Goal: Task Accomplishment & Management: Manage account settings

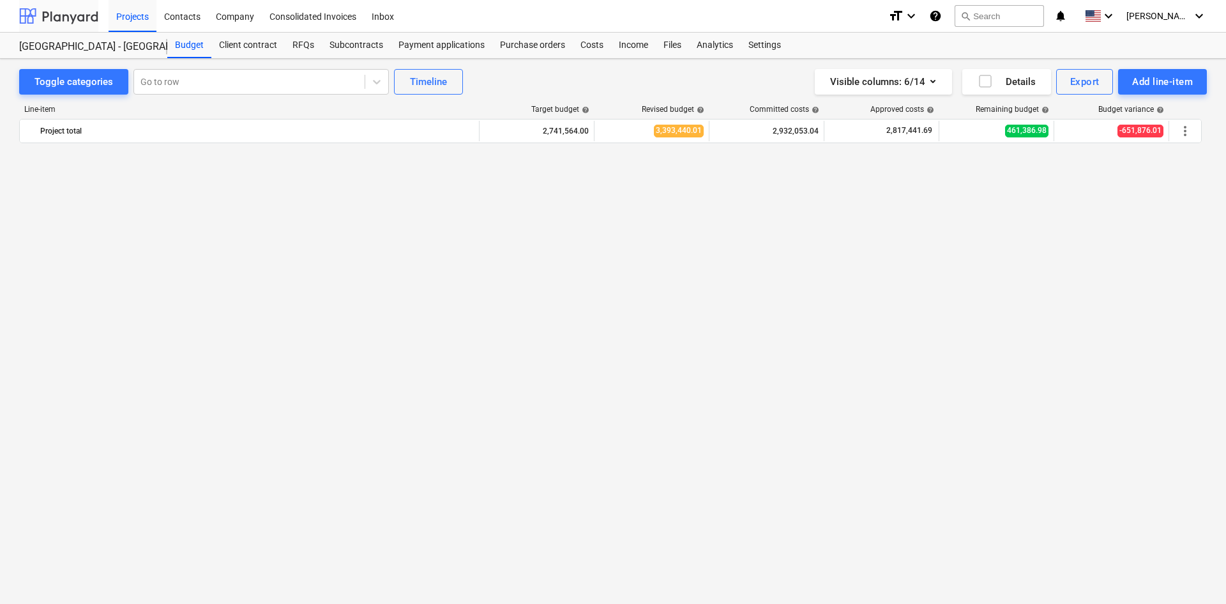
scroll to position [1676, 0]
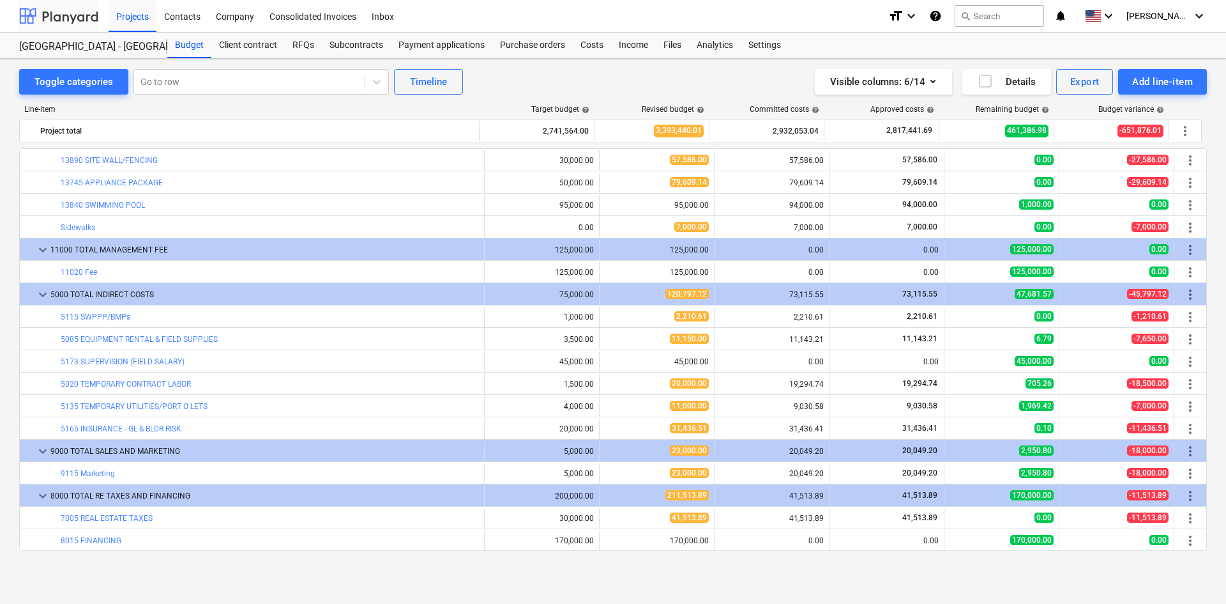
click at [70, 14] on div at bounding box center [58, 16] width 79 height 32
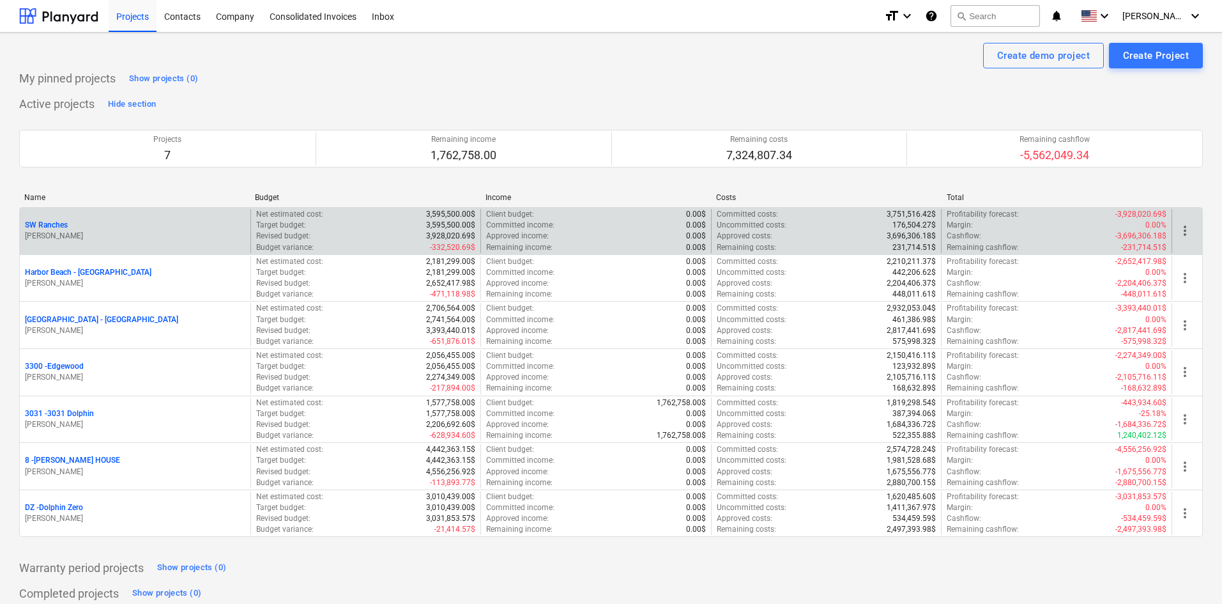
click at [54, 227] on p "SW Ranches" at bounding box center [46, 225] width 43 height 11
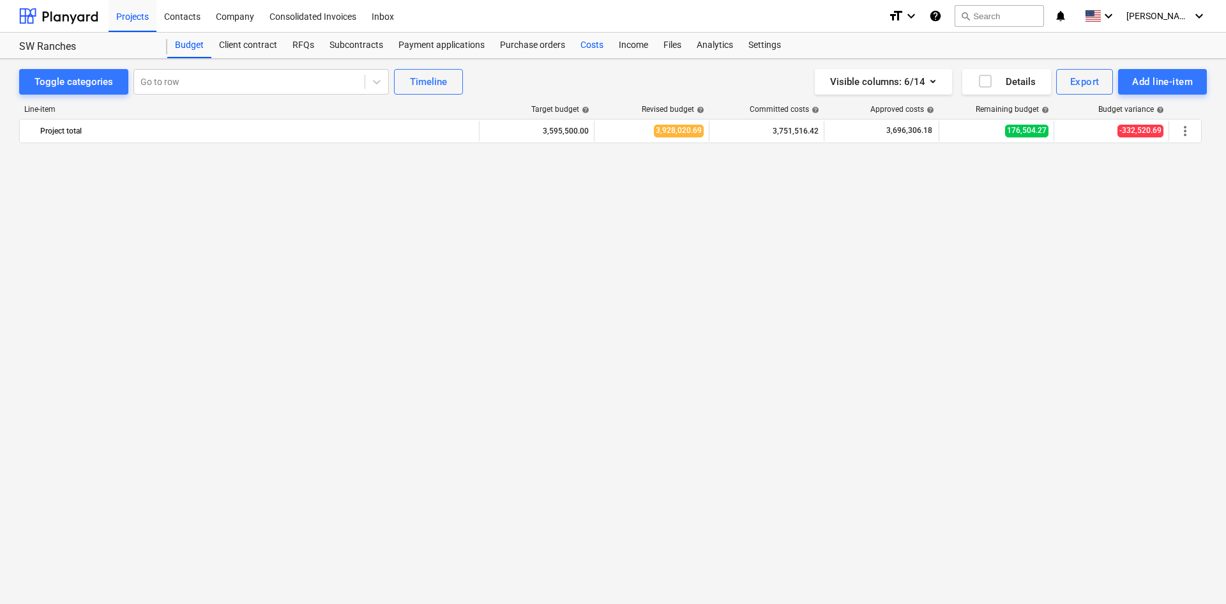
click at [585, 45] on div "Costs" at bounding box center [592, 46] width 38 height 26
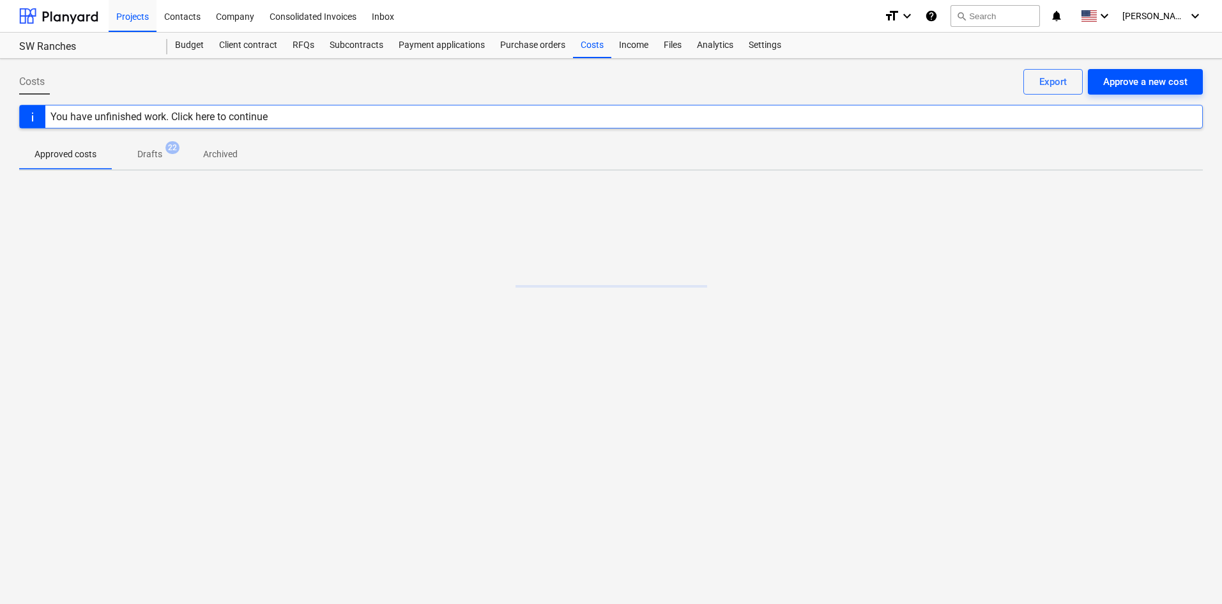
click at [1149, 86] on div "Approve a new cost" at bounding box center [1145, 81] width 84 height 17
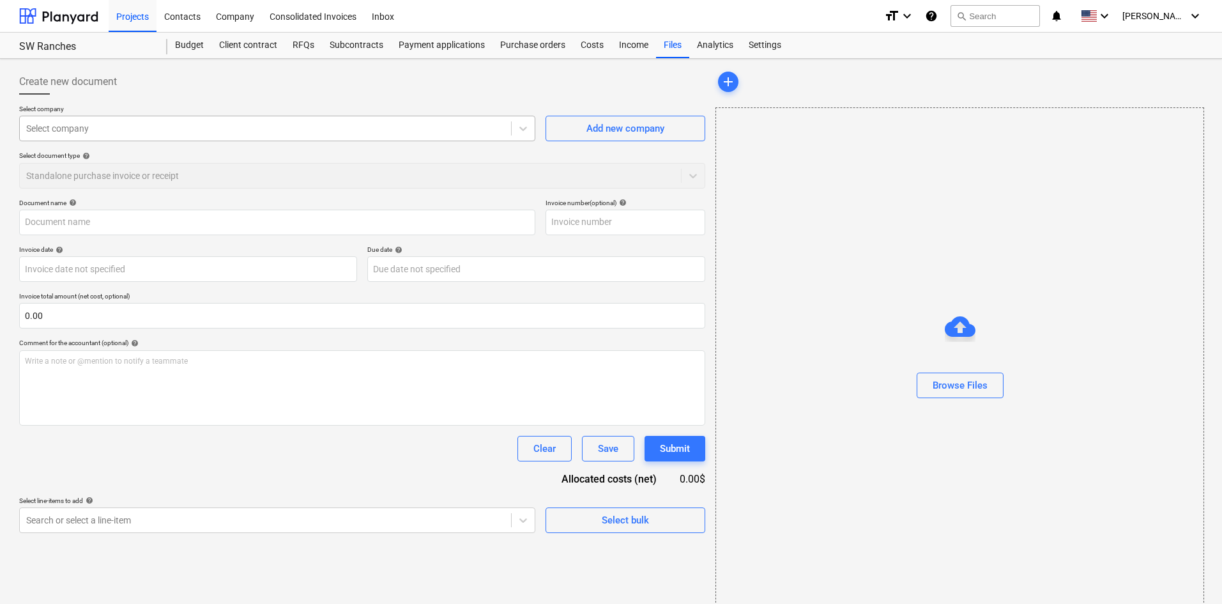
click at [155, 128] on div at bounding box center [265, 128] width 478 height 13
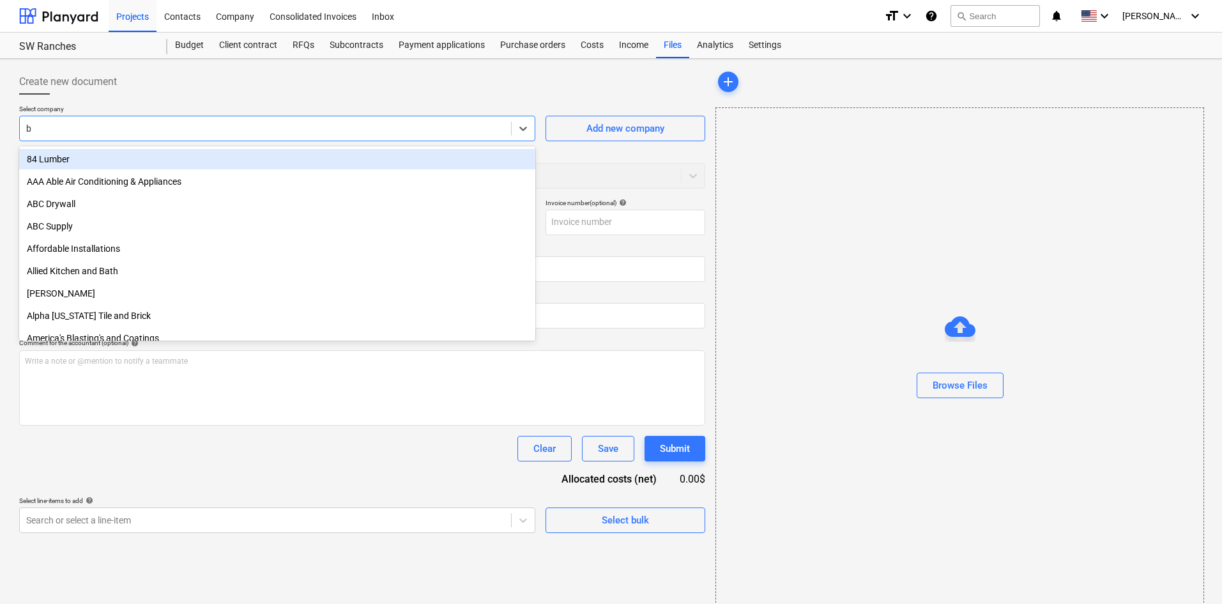
type input "bb"
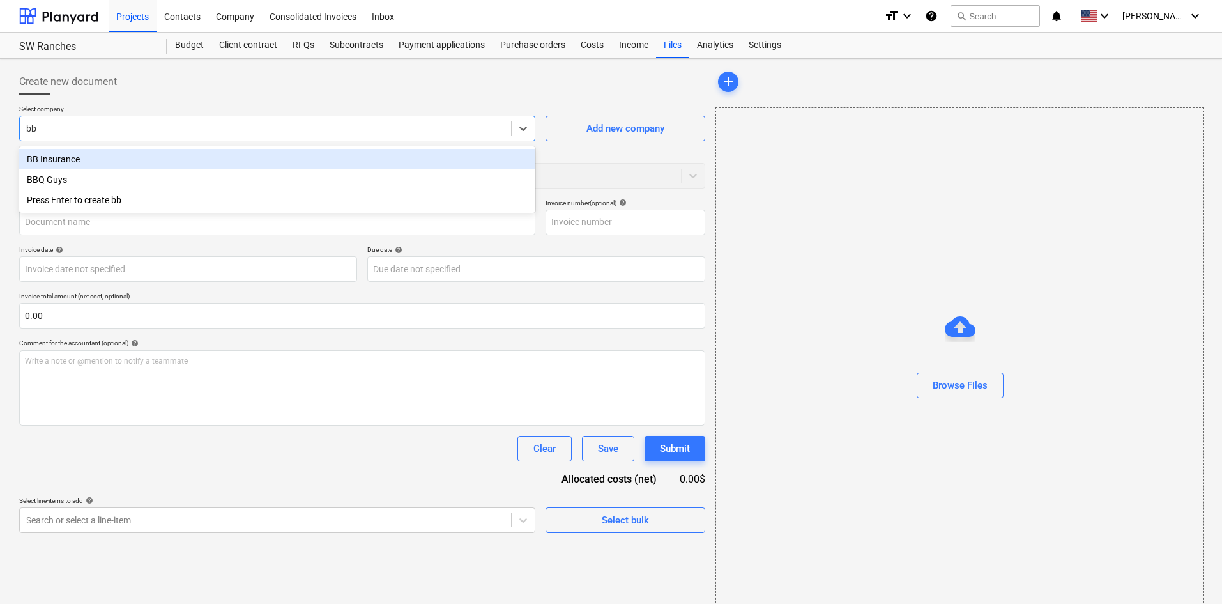
click at [86, 155] on div "BB Insurance" at bounding box center [277, 159] width 516 height 20
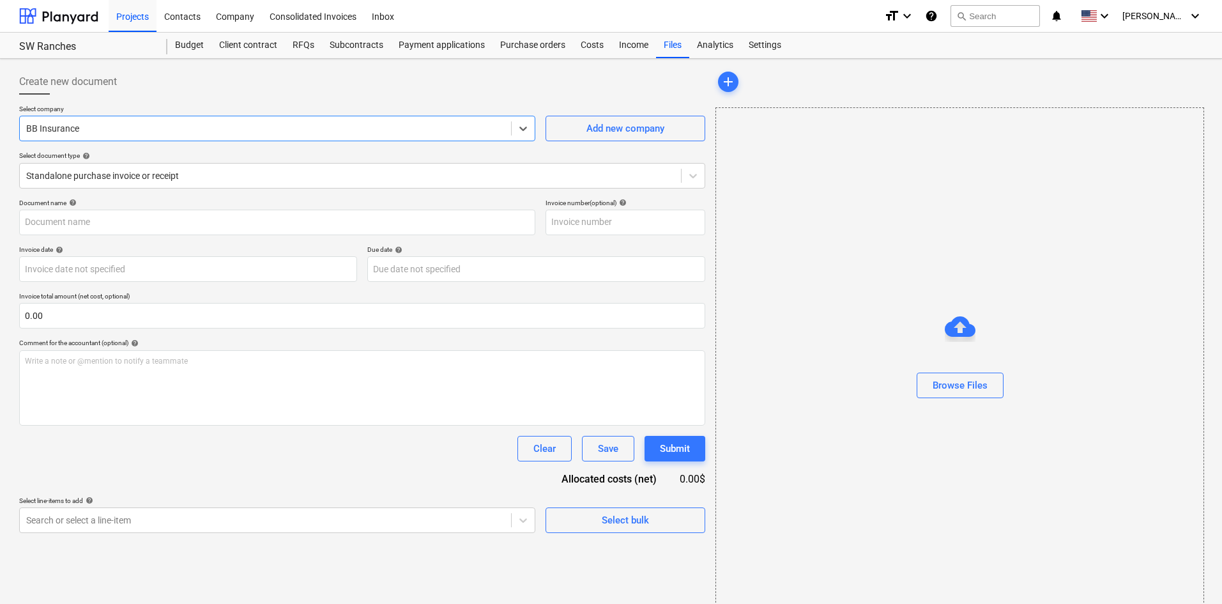
click at [1006, 388] on div "Browse Files" at bounding box center [959, 359] width 487 height 97
click at [961, 378] on div "Browse Files" at bounding box center [959, 385] width 55 height 17
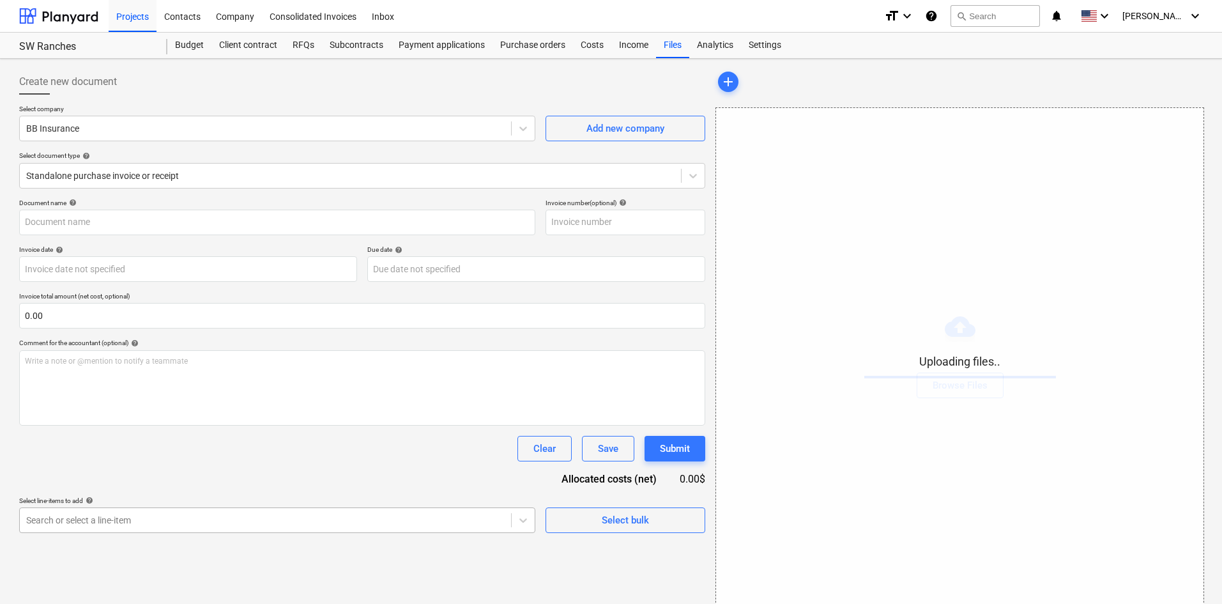
scroll to position [128, 0]
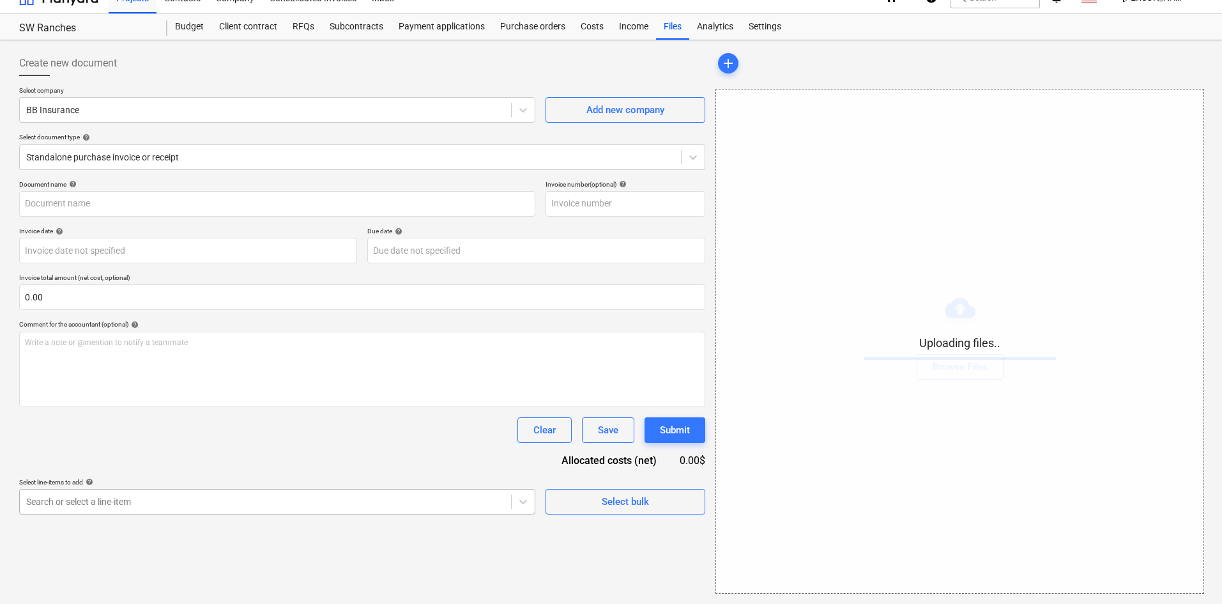
click at [333, 512] on body "Projects Contacts Company Consolidated Invoices Inbox format_size keyboard_arro…" at bounding box center [611, 283] width 1222 height 604
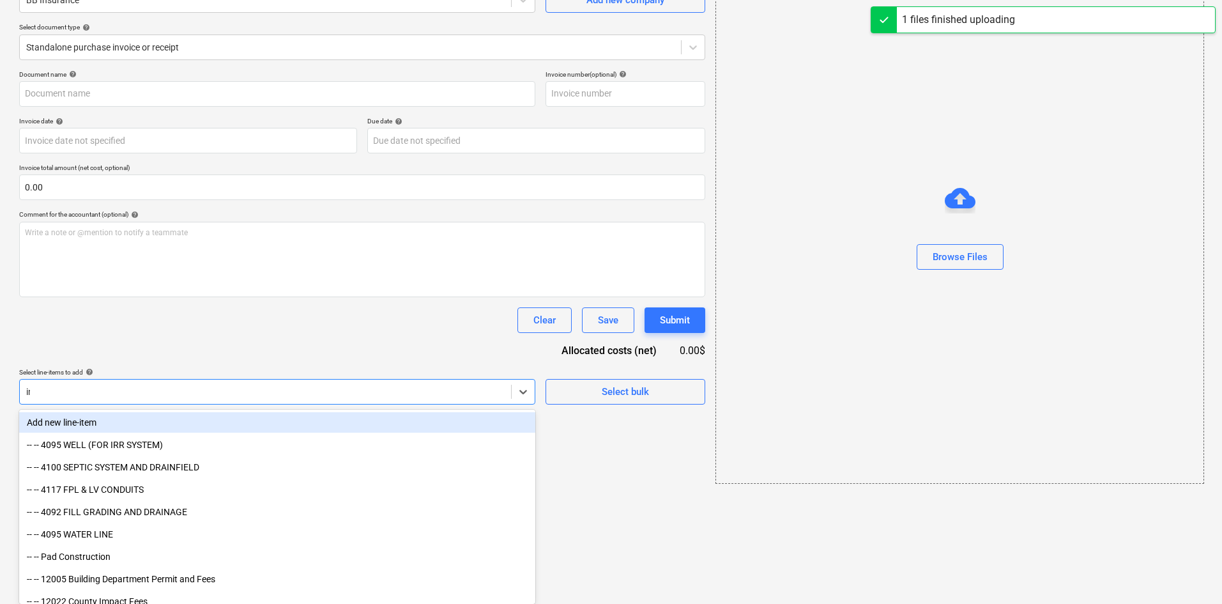
type input "ins"
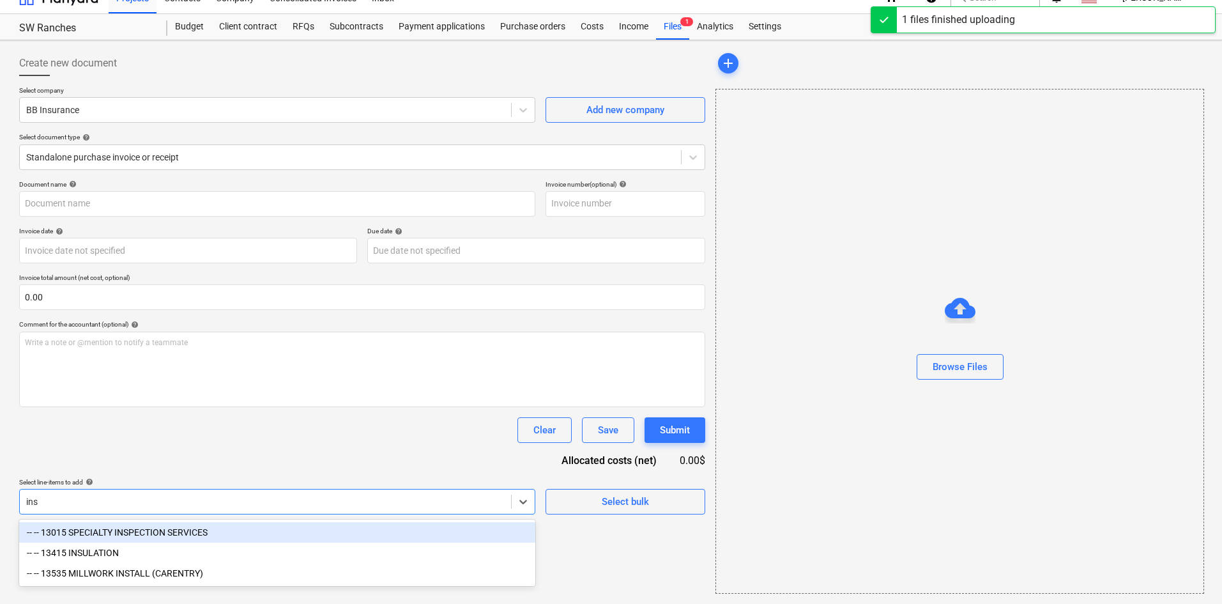
type input "BBMI (Insurance) [DATE].pdf"
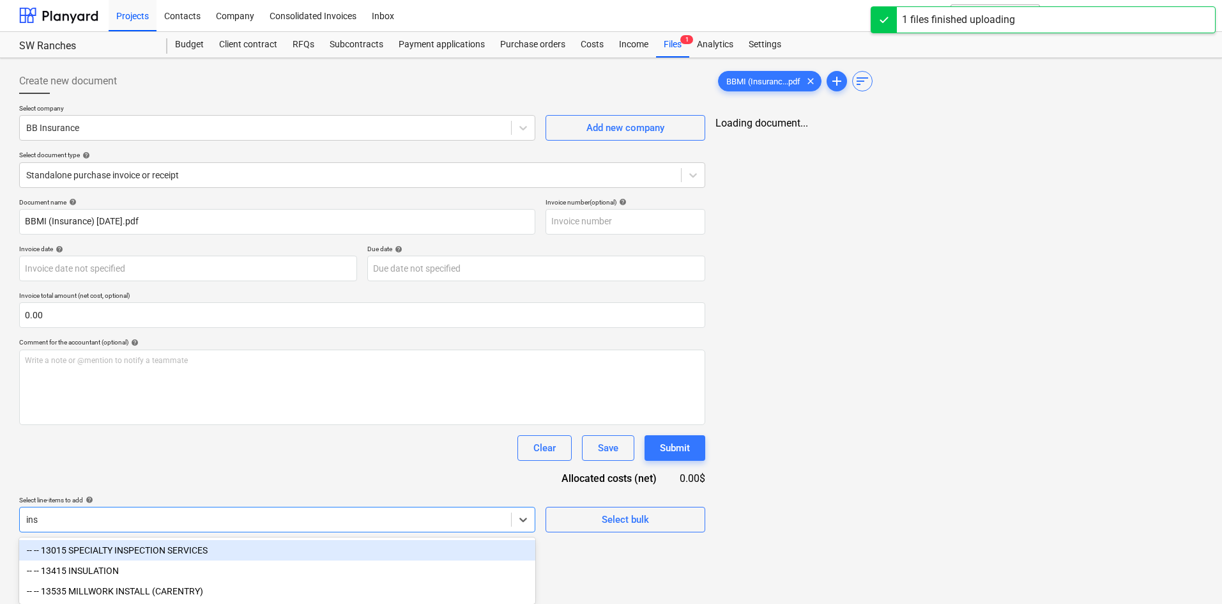
scroll to position [128, 0]
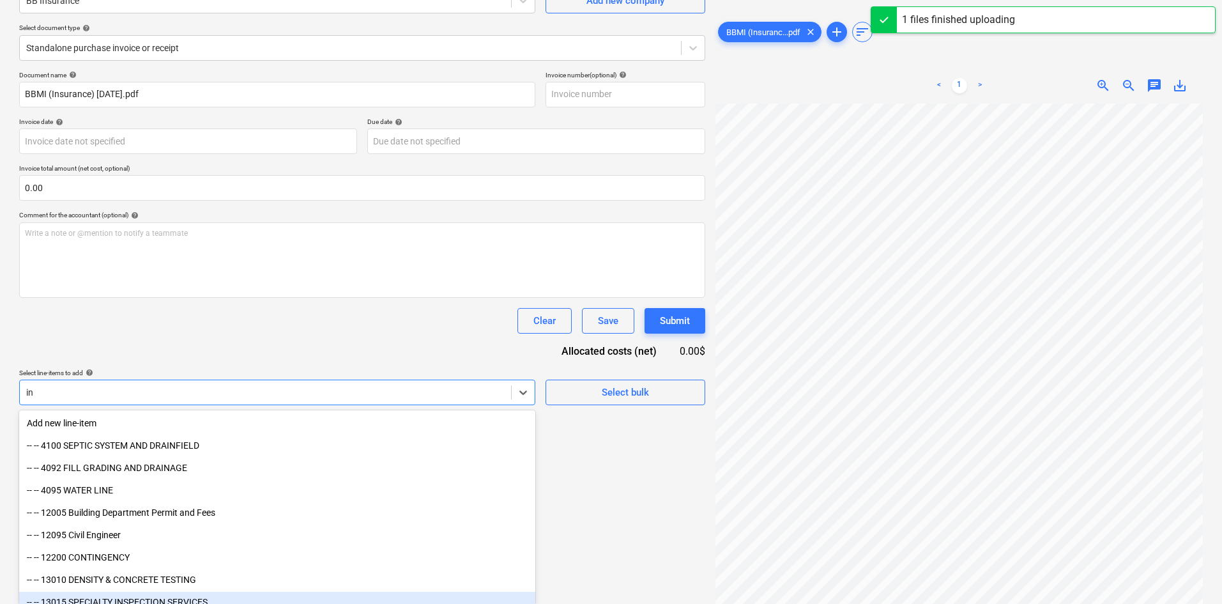
type input "ind"
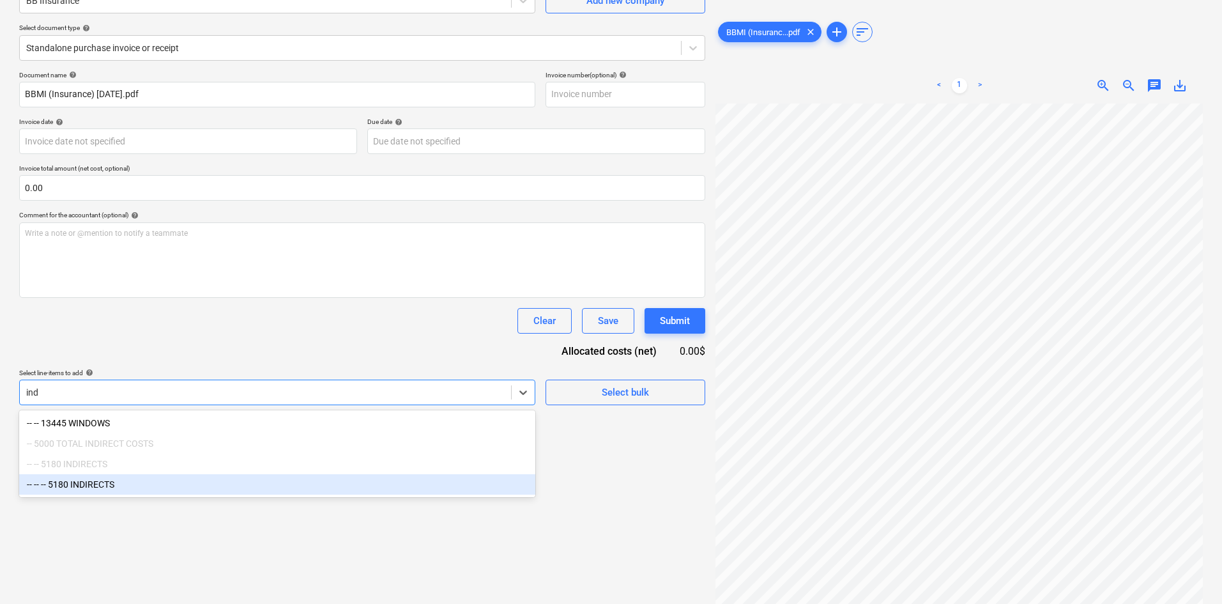
click at [116, 479] on div "-- -- -- 5180 INDIRECTS" at bounding box center [277, 484] width 516 height 20
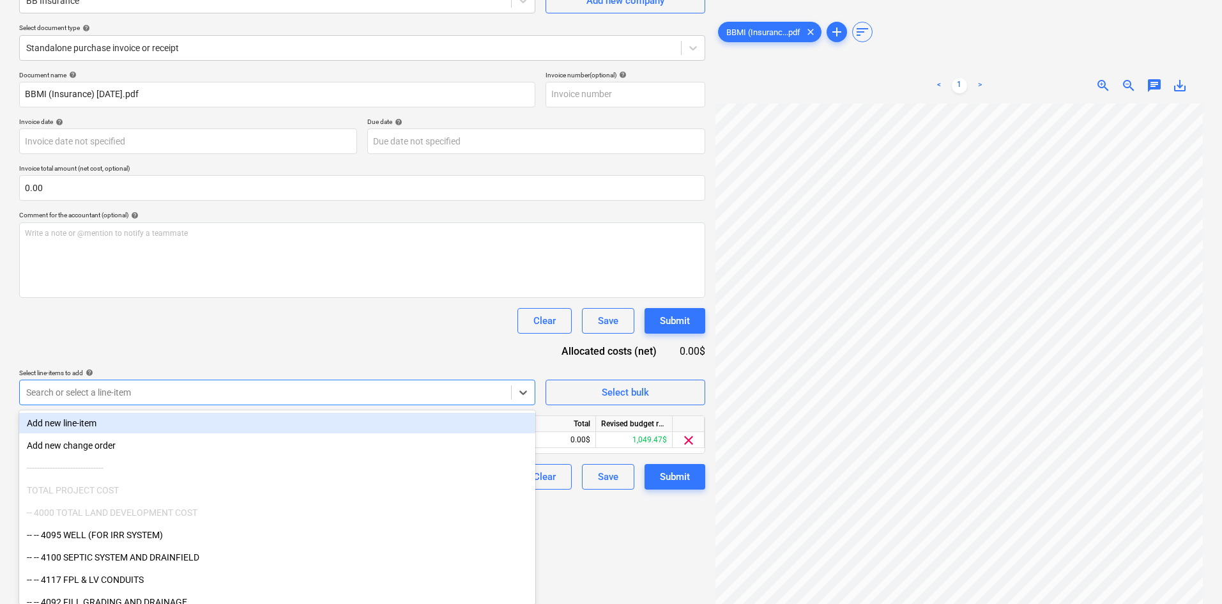
click at [287, 345] on div "Document name help BBMI (Insurance) [DATE].pdf Invoice number (optional) help I…" at bounding box center [362, 280] width 686 height 418
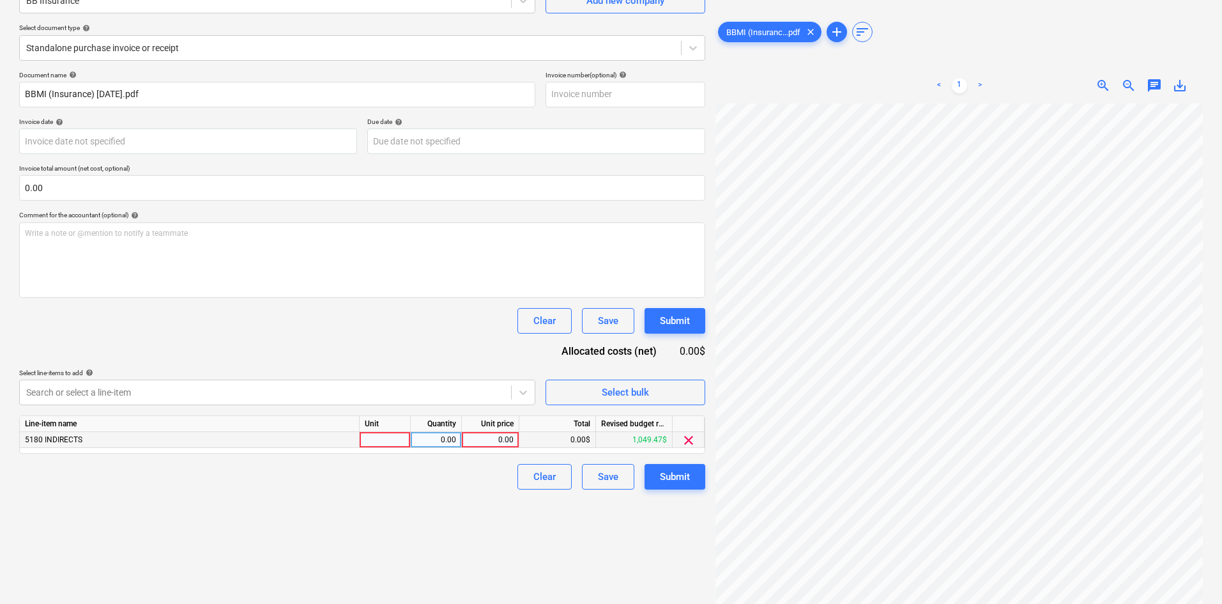
click at [491, 438] on div "0.00" at bounding box center [490, 440] width 47 height 16
click at [496, 443] on div "0.00" at bounding box center [490, 440] width 47 height 16
type input "1968.76"
click at [441, 573] on div "Create new document Select company BB Insurance Add new company Select document…" at bounding box center [362, 267] width 696 height 662
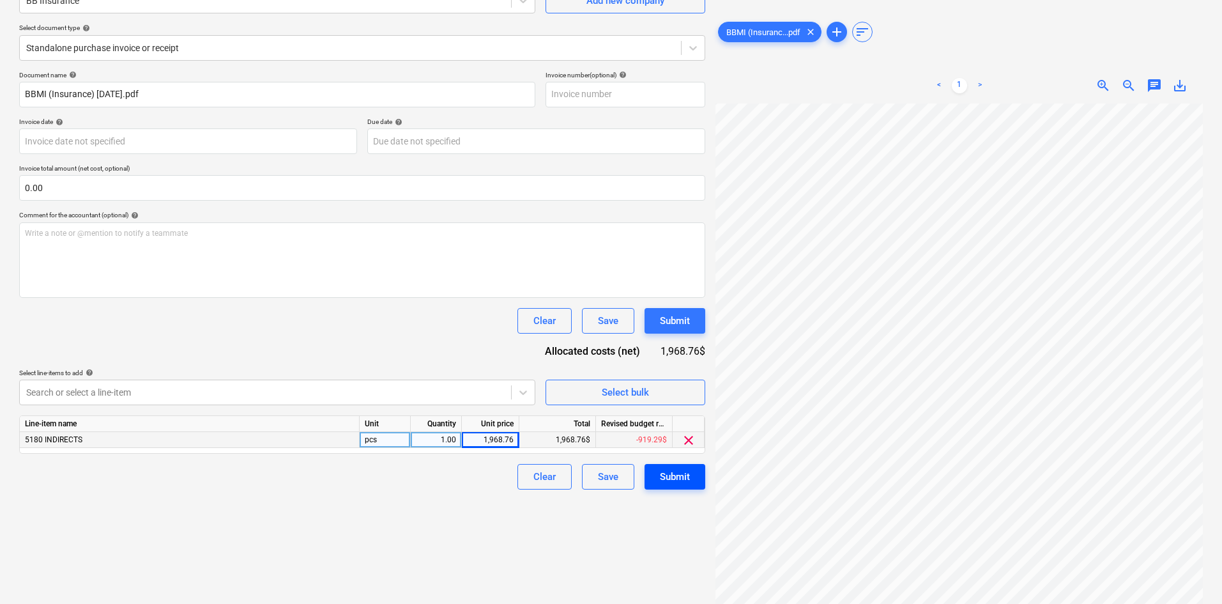
click at [695, 478] on button "Submit" at bounding box center [674, 477] width 61 height 26
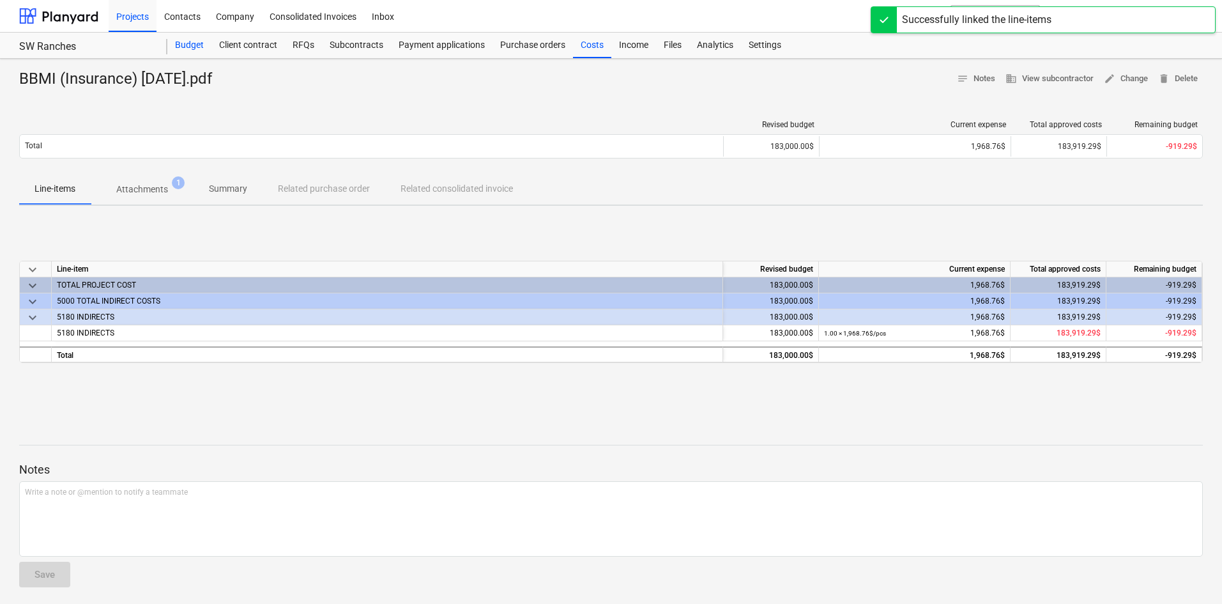
click at [194, 38] on div "Budget" at bounding box center [189, 46] width 44 height 26
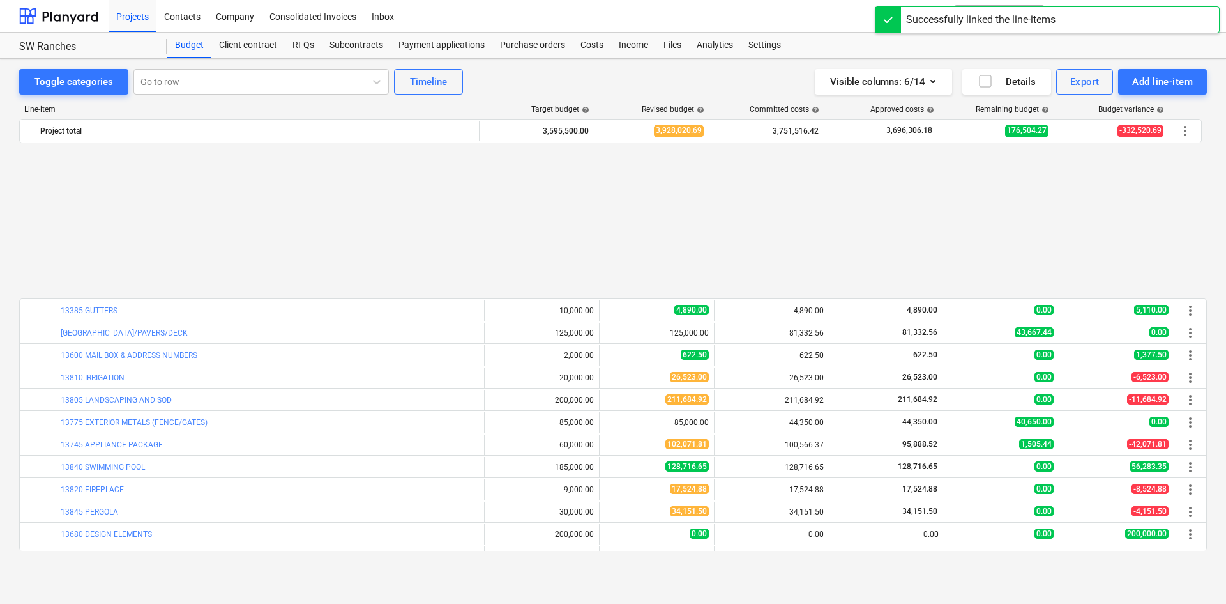
scroll to position [1274, 0]
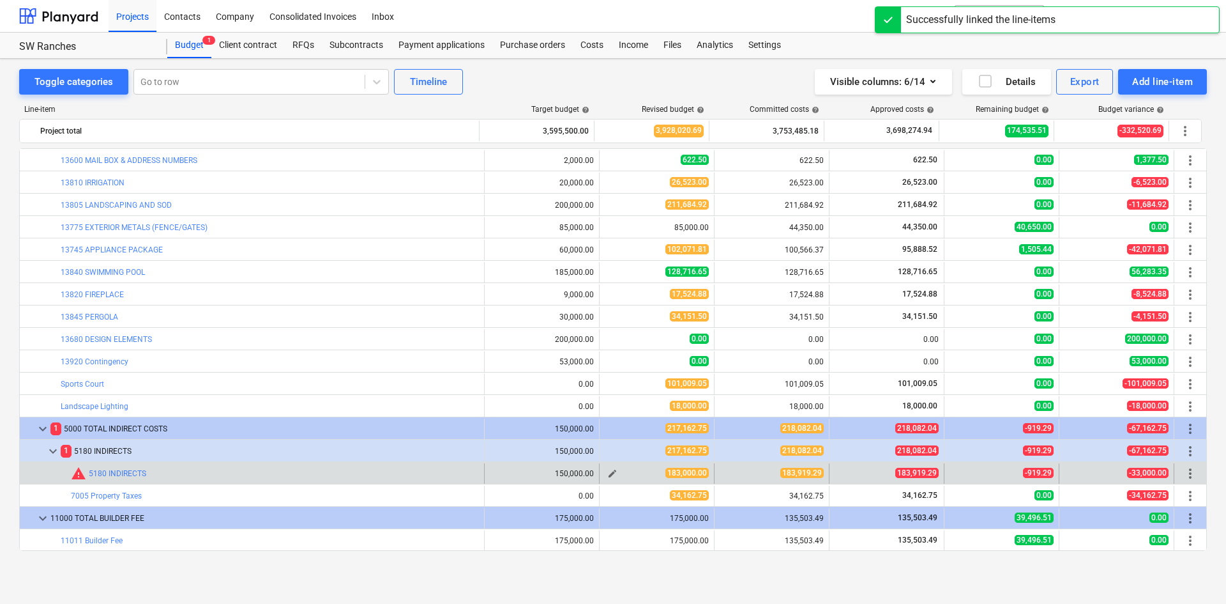
click at [607, 471] on span "edit" at bounding box center [612, 473] width 10 height 10
type textarea "x"
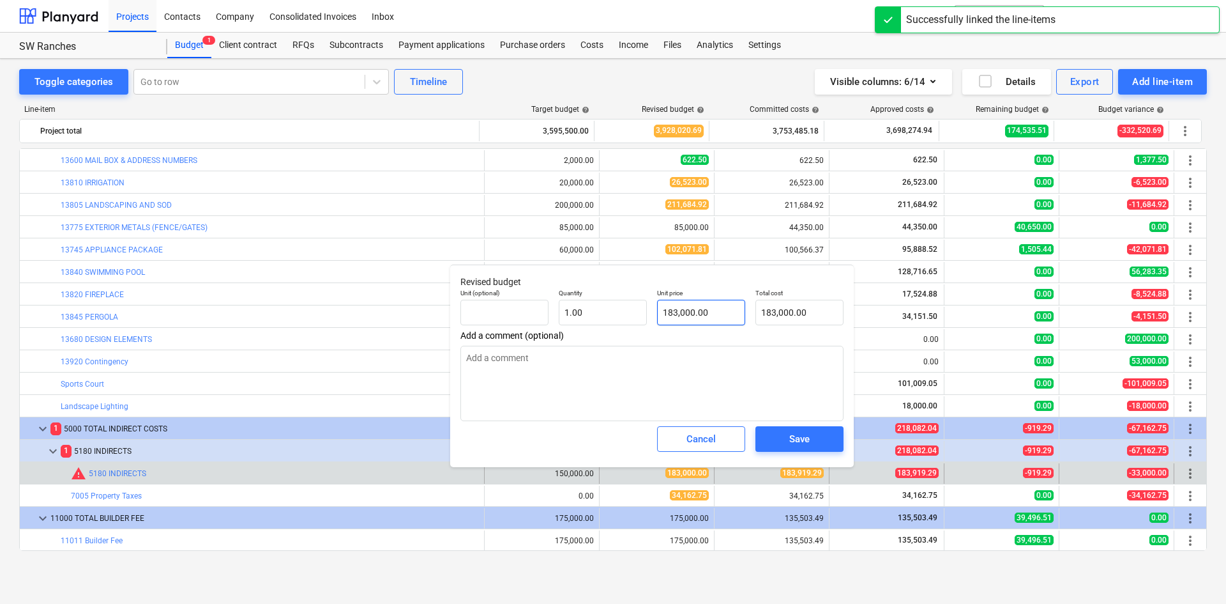
type input "183000"
drag, startPoint x: 705, startPoint y: 305, endPoint x: 581, endPoint y: 312, distance: 124.1
click at [581, 312] on div "Unit (optional) Quantity 1.00 Unit price 183000 Total cost 183,000.00" at bounding box center [651, 307] width 393 height 47
type textarea "x"
type input "1"
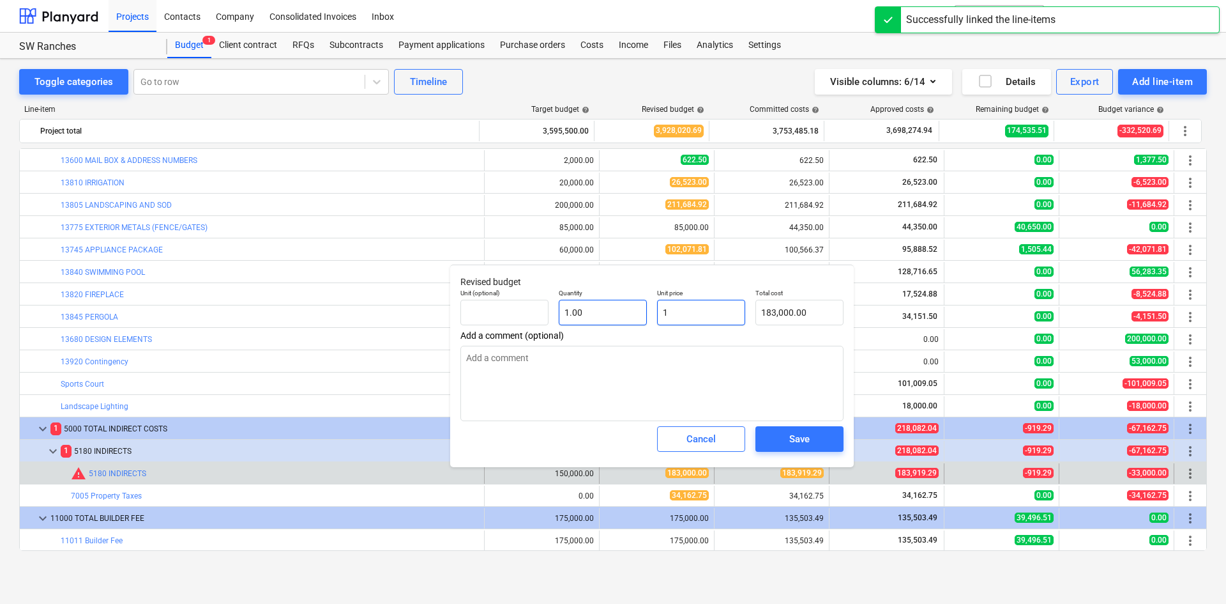
type input "1.00"
type textarea "x"
type input "18"
type input "18.00"
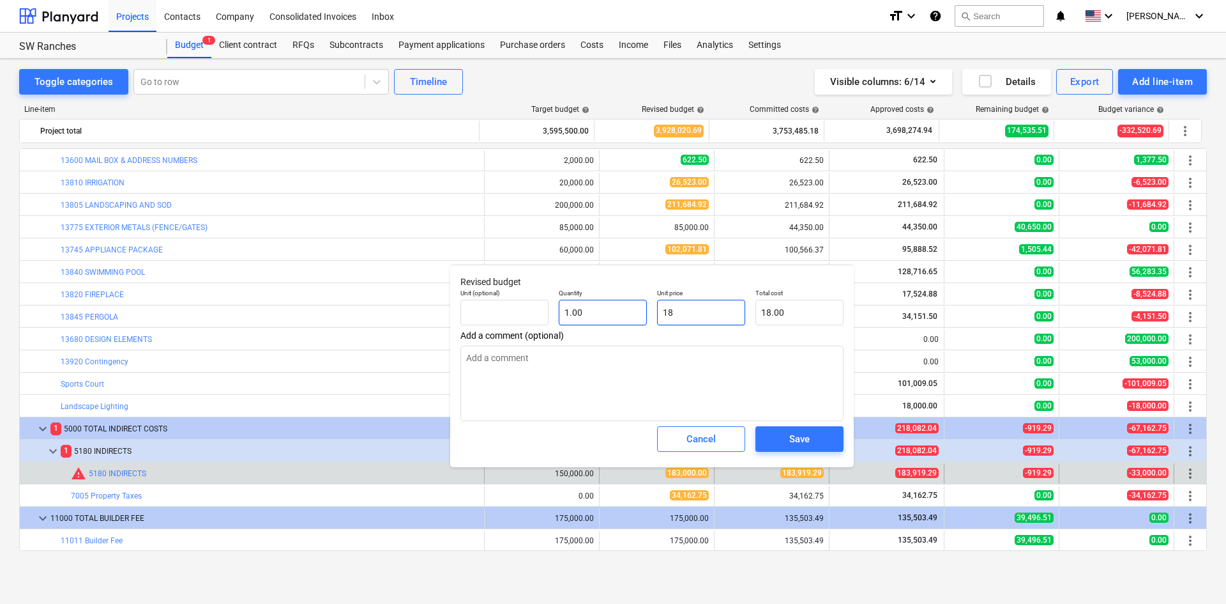
type textarea "x"
type input "183"
type input "183.00"
type textarea "x"
type input "1839"
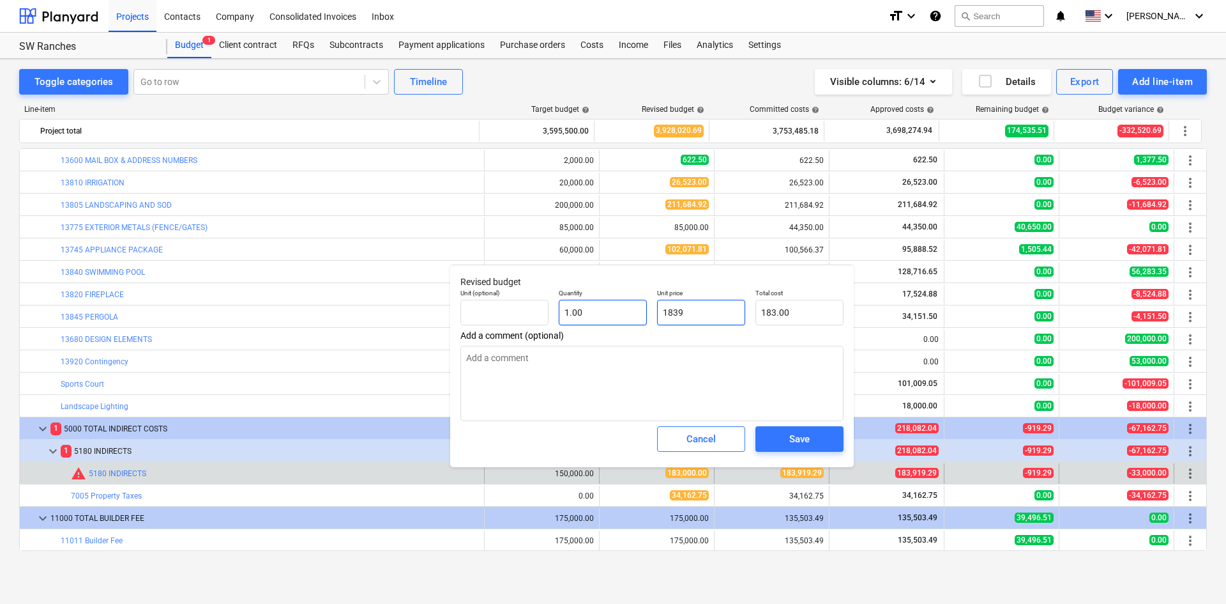
type input "1,839.00"
type textarea "x"
type input "18392"
type input "18,392.00"
type textarea "x"
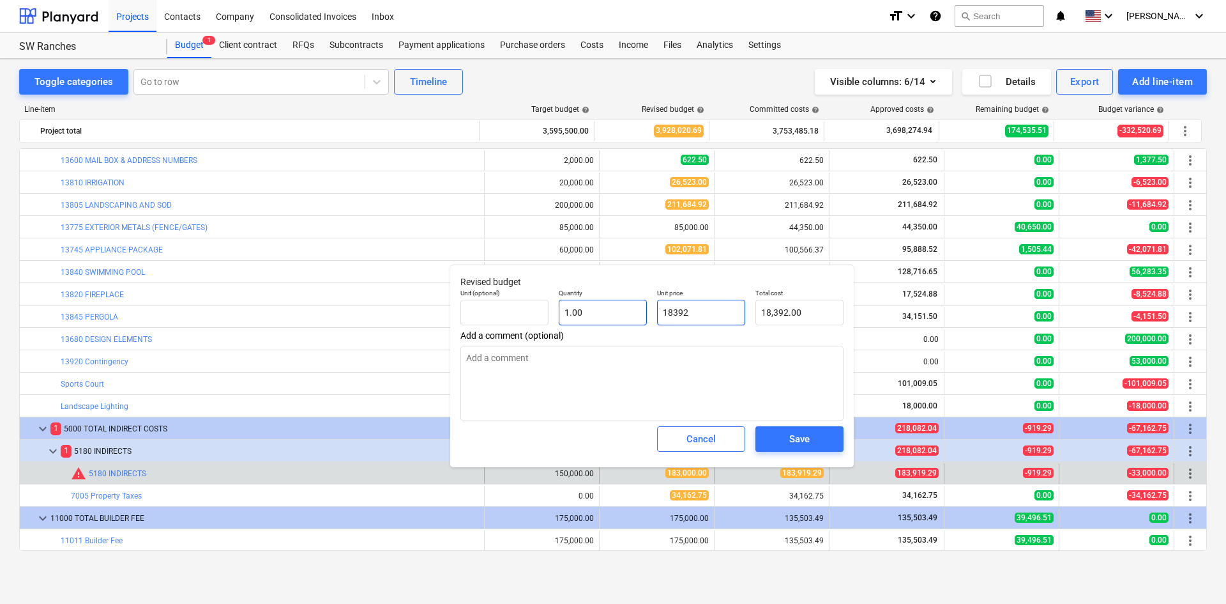
type input "183929"
type input "183,929.00"
type textarea "x"
type input "183929."
type textarea "x"
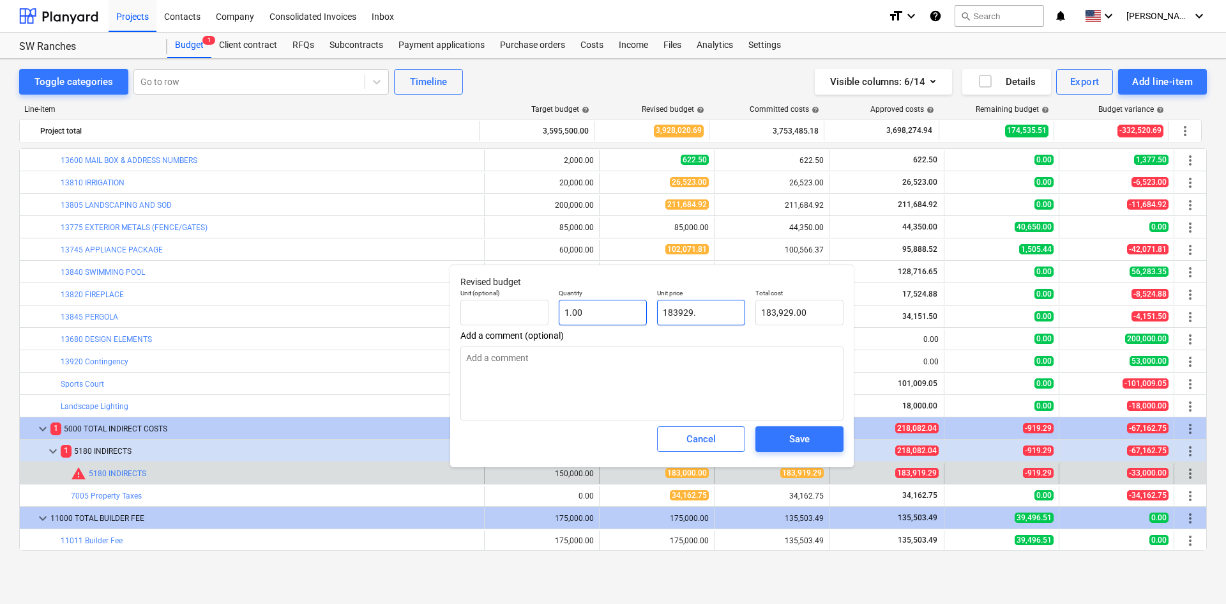
type input "183929.2"
type input "183,929.20"
type textarea "x"
type input "183929.29"
type input "183,929.29"
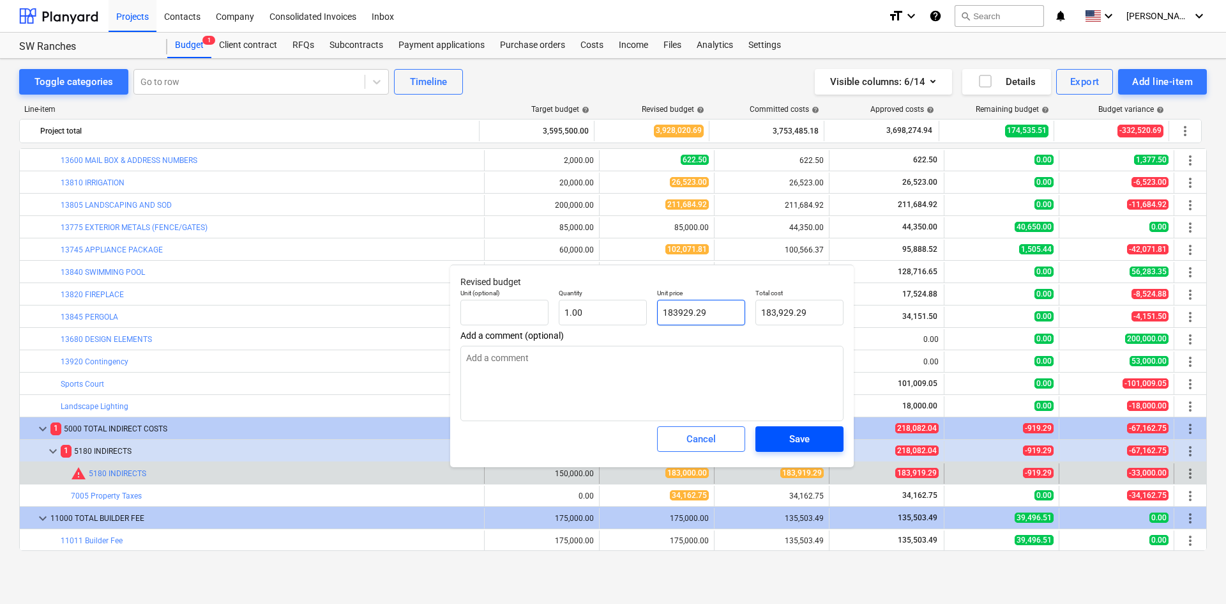
type input "183929.29"
type textarea "x"
type input "183,929.29"
click at [827, 436] on span "Save" at bounding box center [799, 438] width 57 height 17
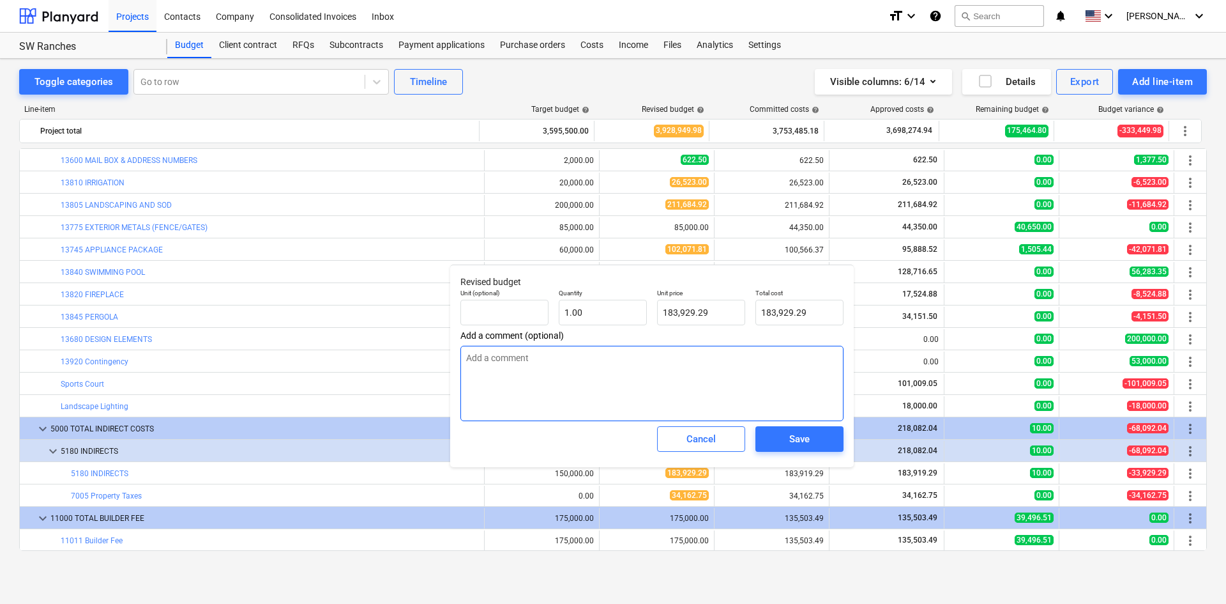
type textarea "x"
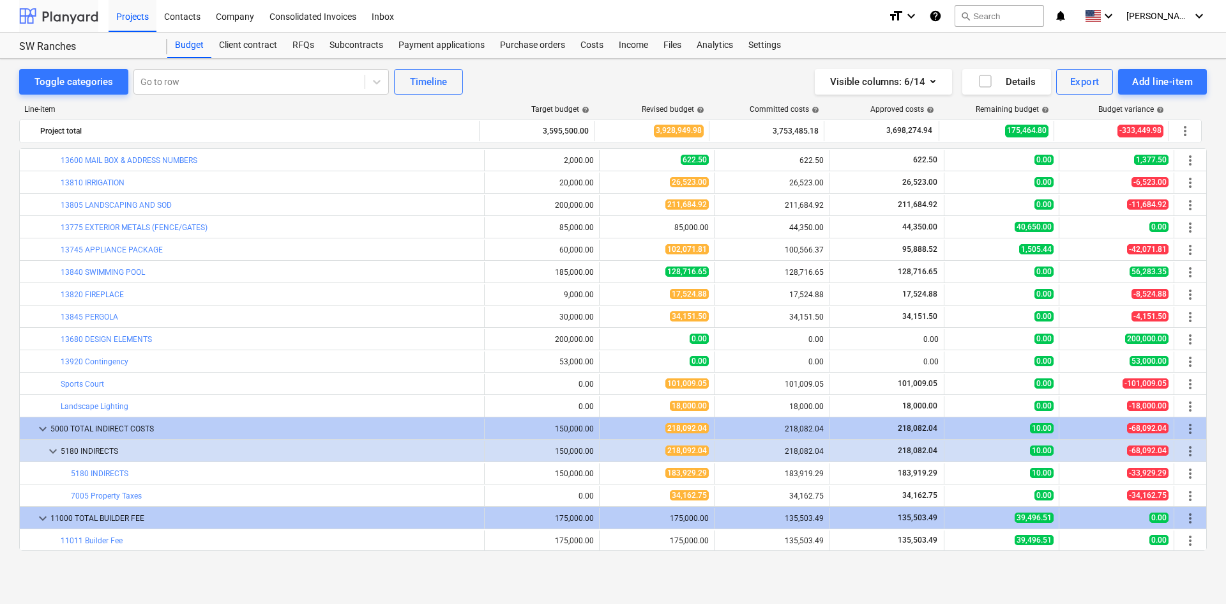
click at [80, 17] on div at bounding box center [58, 16] width 79 height 32
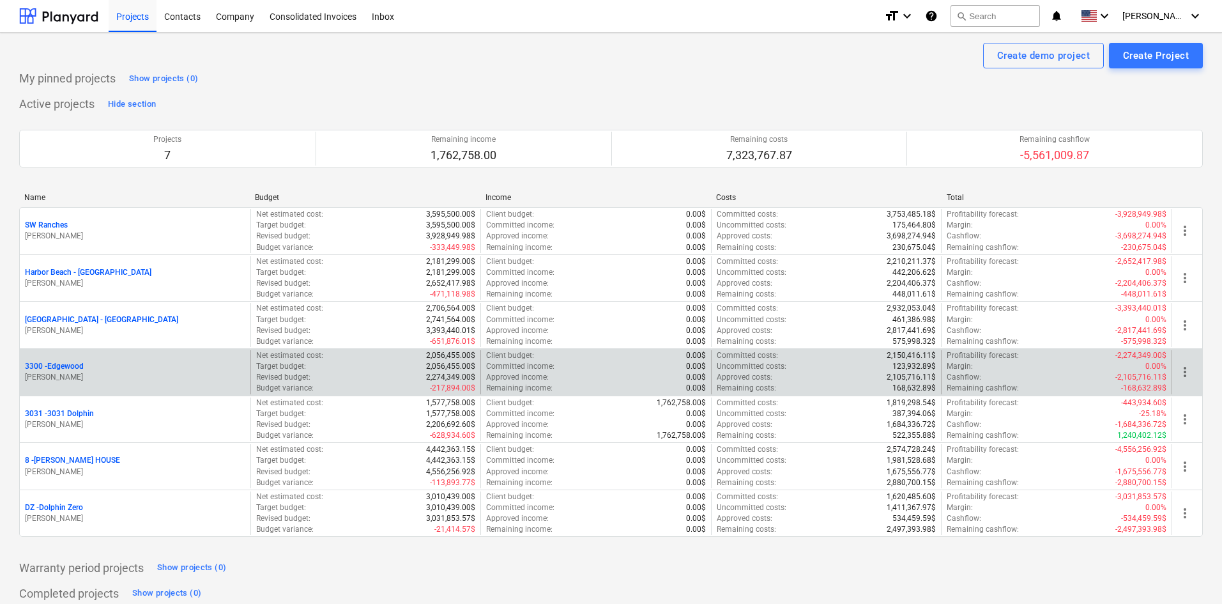
click at [75, 368] on p "3300 - [GEOGRAPHIC_DATA]" at bounding box center [54, 366] width 59 height 11
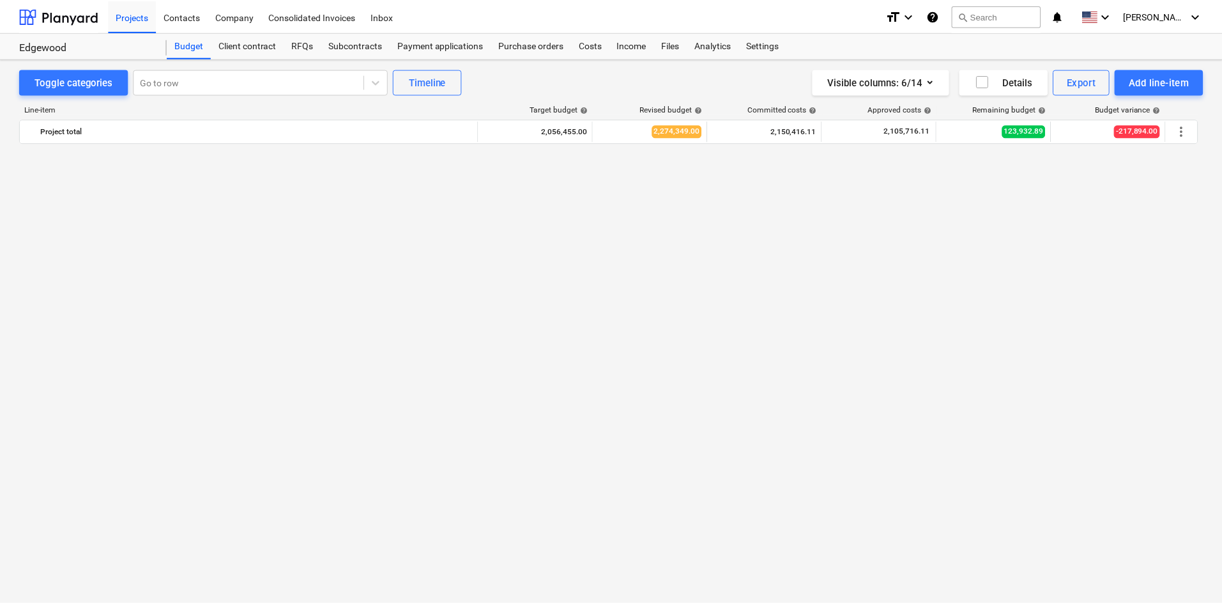
scroll to position [1386, 0]
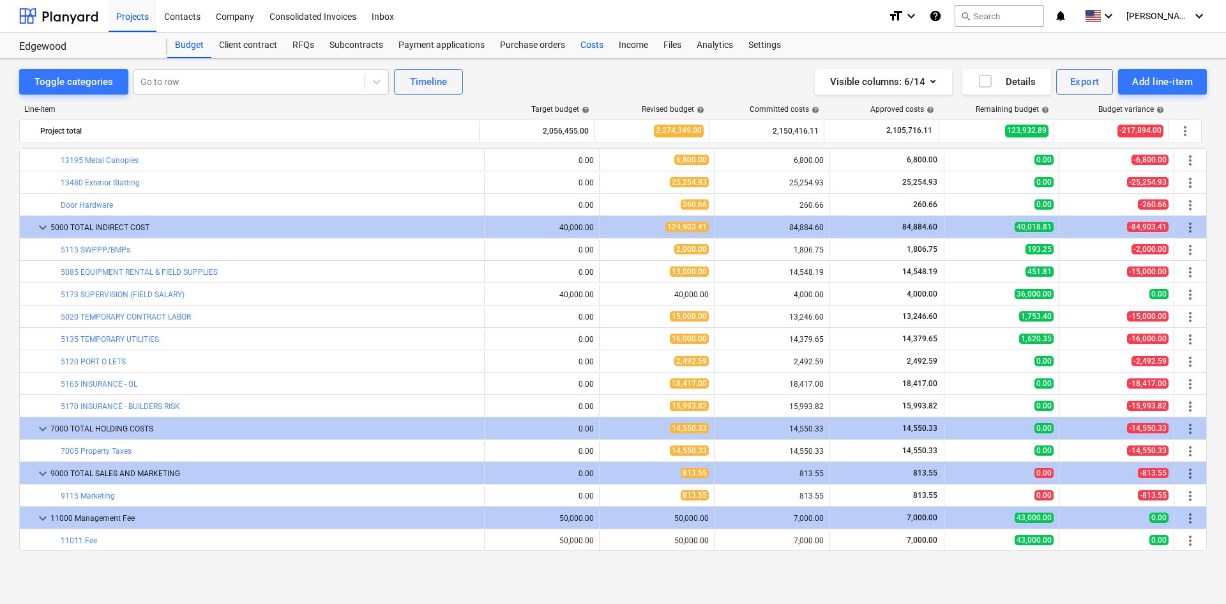
click at [584, 44] on div "Costs" at bounding box center [592, 46] width 38 height 26
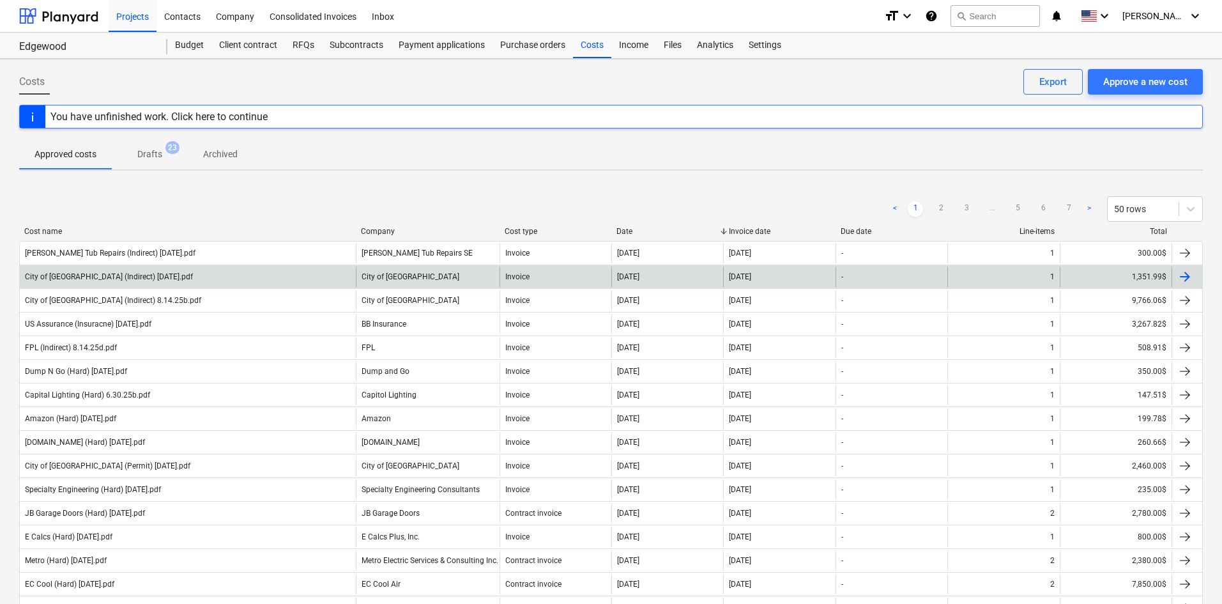
click at [304, 267] on div "City of [GEOGRAPHIC_DATA] (Indirect) [DATE].pdf" at bounding box center [188, 276] width 336 height 20
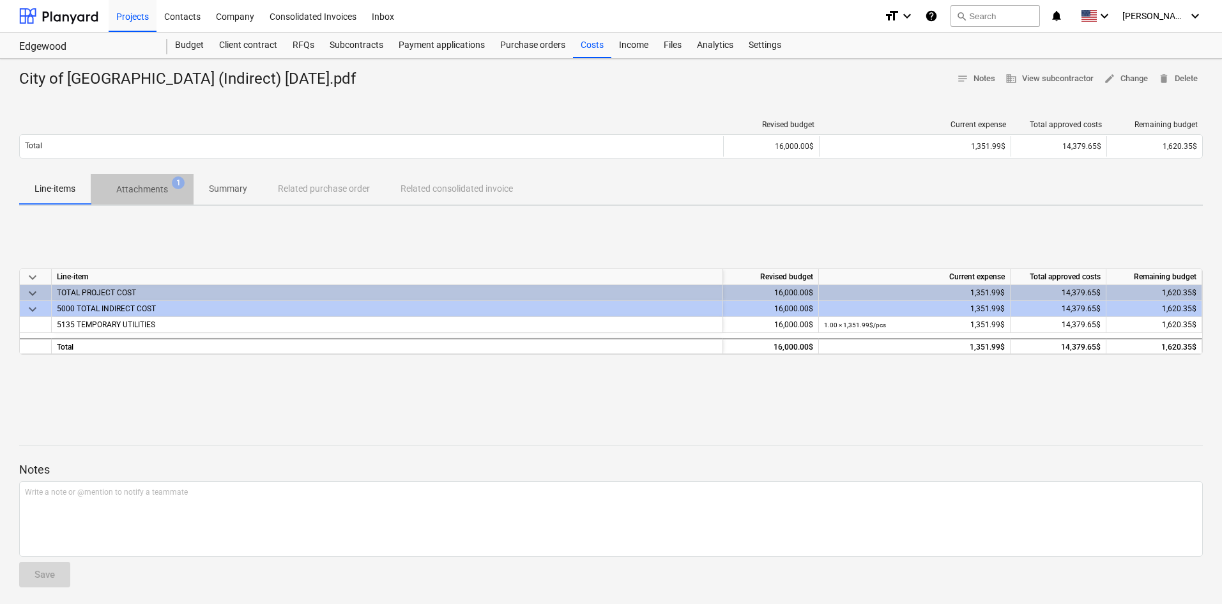
click at [153, 186] on p "Attachments" at bounding box center [142, 189] width 52 height 13
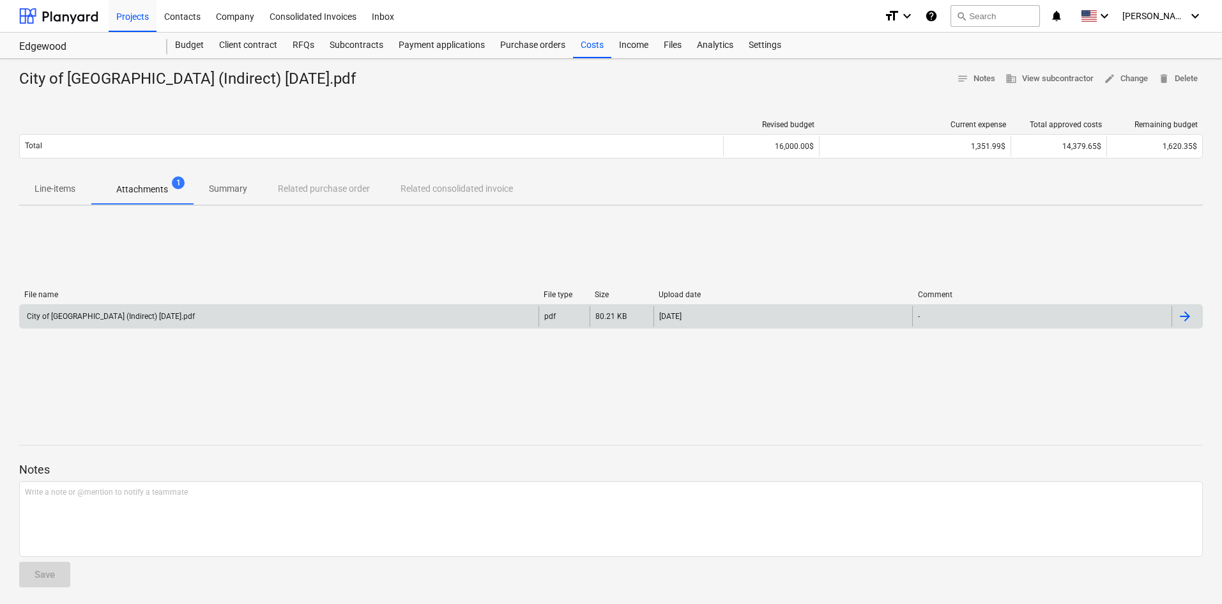
click at [194, 313] on div "City of [GEOGRAPHIC_DATA] (Indirect) [DATE].pdf" at bounding box center [279, 316] width 519 height 20
